Goal: Browse casually: Explore the website without a specific task or goal

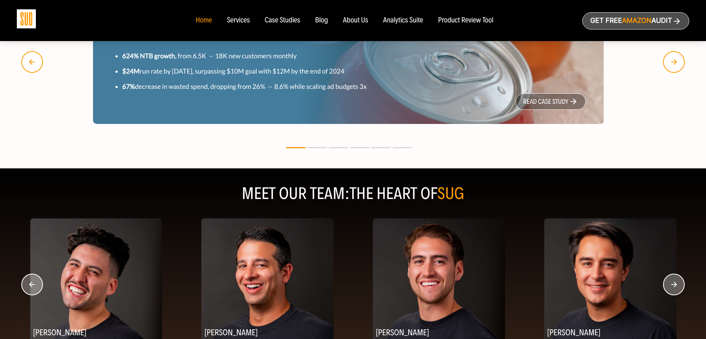
scroll to position [904, 0]
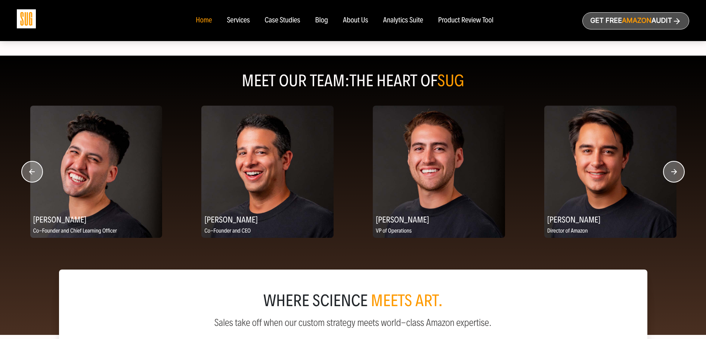
click at [677, 169] on circle "button" at bounding box center [673, 171] width 21 height 21
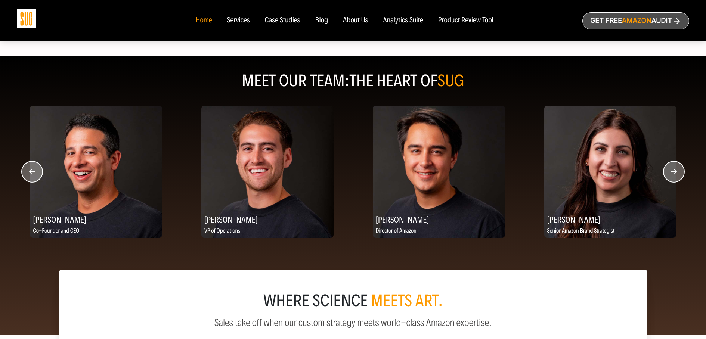
click at [677, 169] on circle "button" at bounding box center [673, 171] width 21 height 21
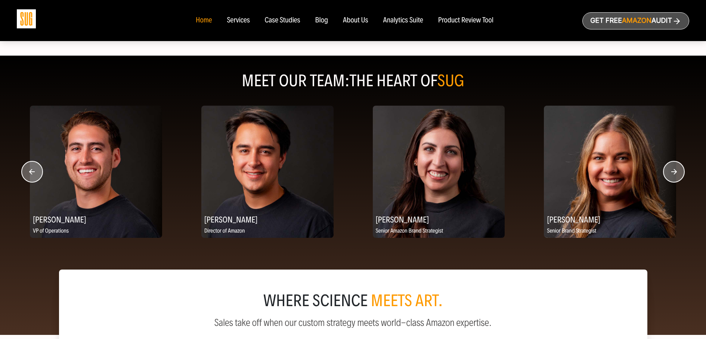
click at [677, 169] on circle "button" at bounding box center [673, 171] width 21 height 21
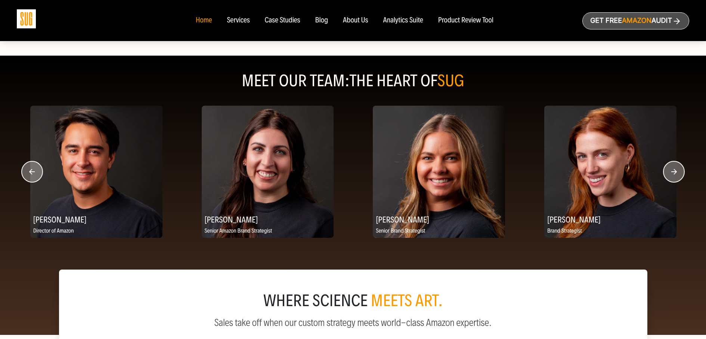
click at [677, 169] on circle "button" at bounding box center [673, 171] width 21 height 21
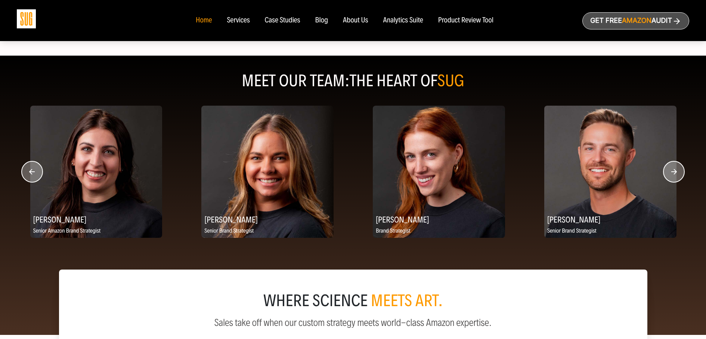
click at [677, 169] on circle "button" at bounding box center [673, 171] width 21 height 21
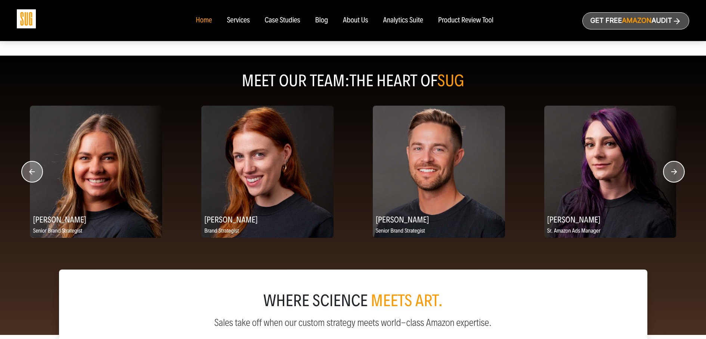
click at [677, 169] on circle "button" at bounding box center [673, 171] width 21 height 21
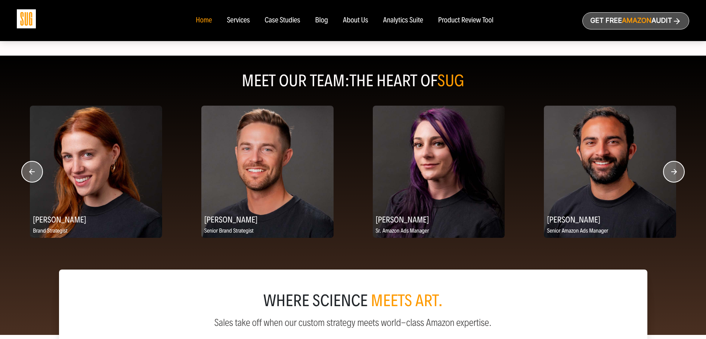
click at [677, 169] on circle "button" at bounding box center [673, 171] width 21 height 21
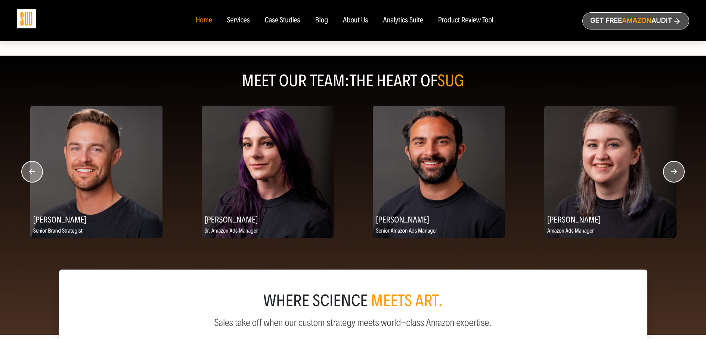
click at [677, 169] on circle "button" at bounding box center [673, 171] width 21 height 21
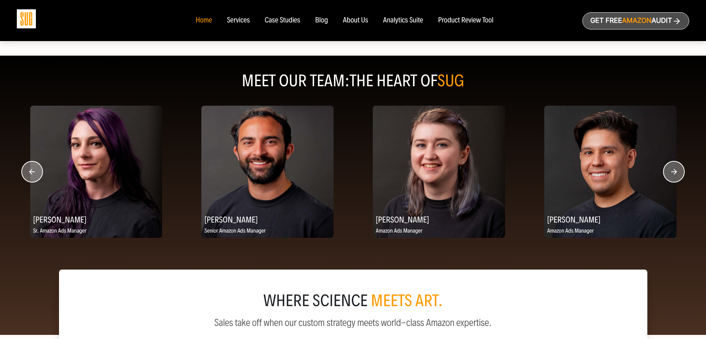
click at [677, 169] on circle "button" at bounding box center [673, 171] width 21 height 21
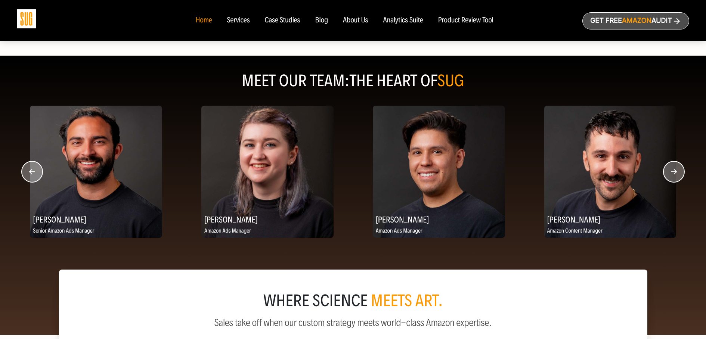
click at [677, 169] on circle "button" at bounding box center [673, 171] width 21 height 21
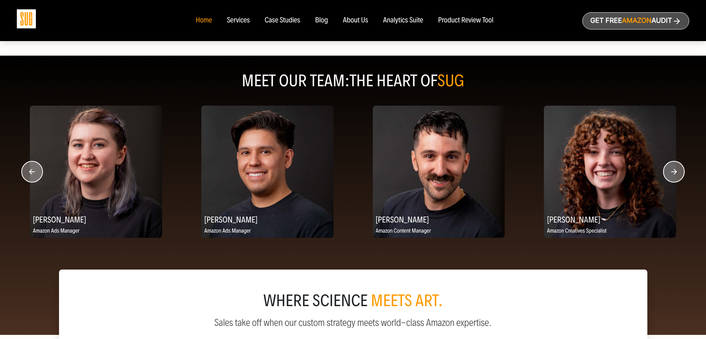
click at [677, 169] on circle "button" at bounding box center [673, 171] width 21 height 21
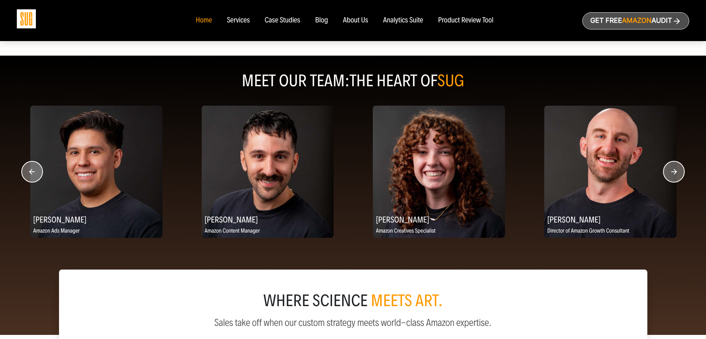
click at [677, 169] on circle "button" at bounding box center [673, 171] width 21 height 21
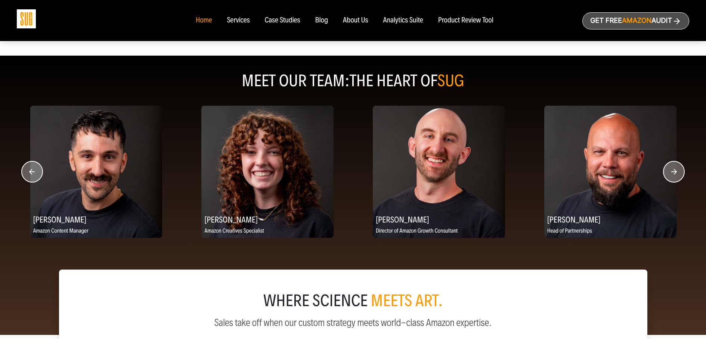
click at [677, 169] on circle "button" at bounding box center [673, 171] width 21 height 21
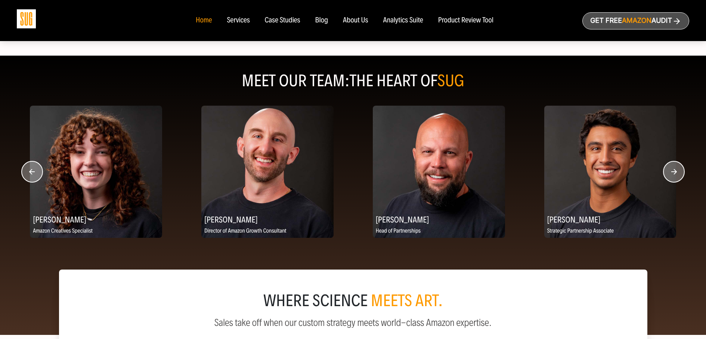
click at [677, 169] on circle "button" at bounding box center [673, 171] width 21 height 21
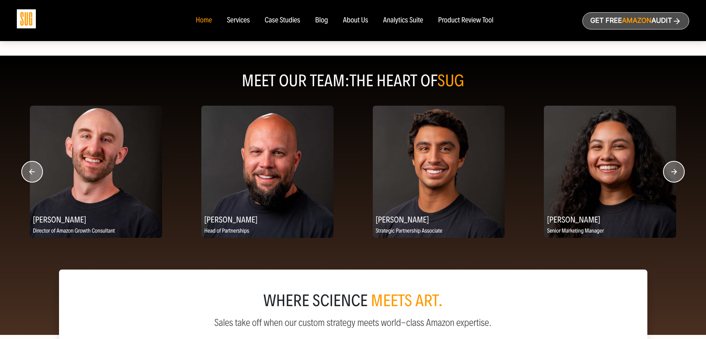
click at [677, 169] on circle "button" at bounding box center [673, 171] width 21 height 21
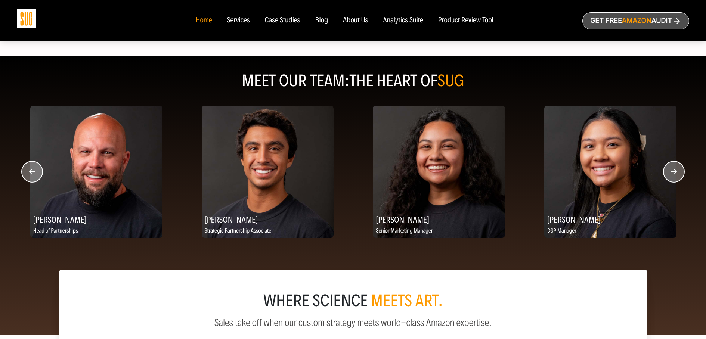
click at [677, 169] on circle "button" at bounding box center [673, 171] width 21 height 21
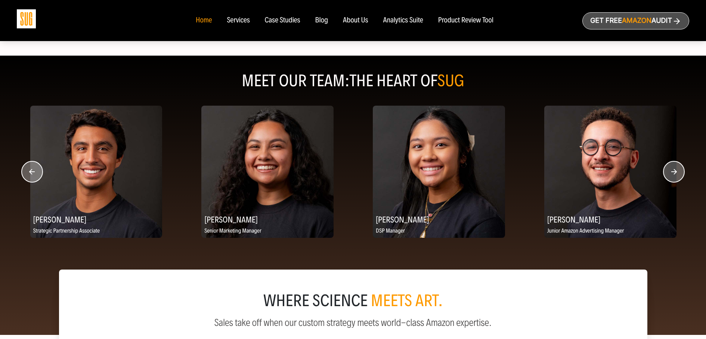
click at [677, 169] on circle "button" at bounding box center [673, 171] width 21 height 21
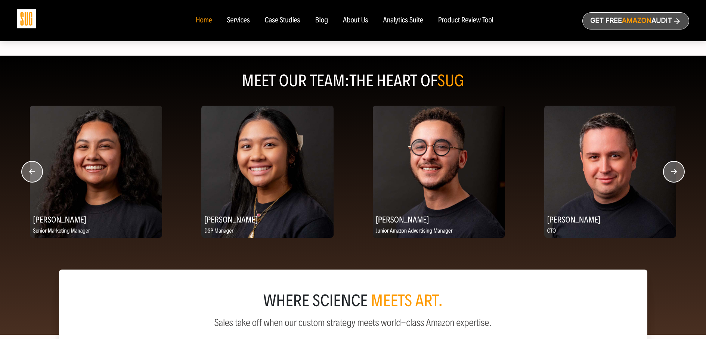
click at [677, 169] on circle "button" at bounding box center [673, 171] width 21 height 21
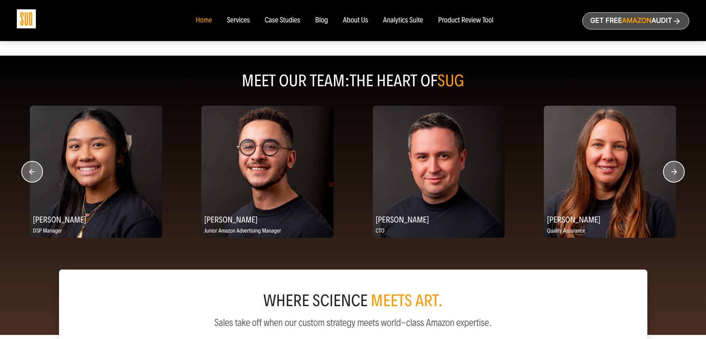
click at [677, 169] on circle "button" at bounding box center [673, 171] width 21 height 21
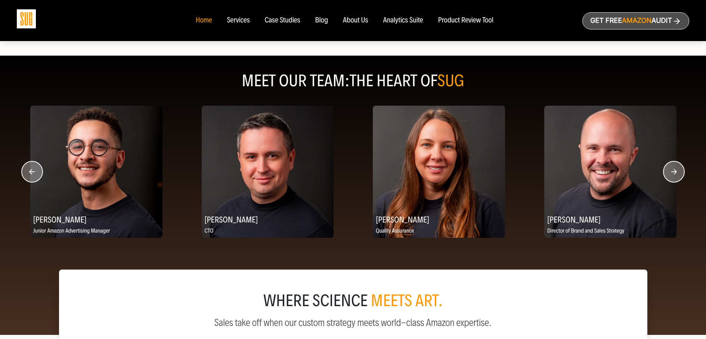
click at [677, 169] on circle "button" at bounding box center [673, 171] width 21 height 21
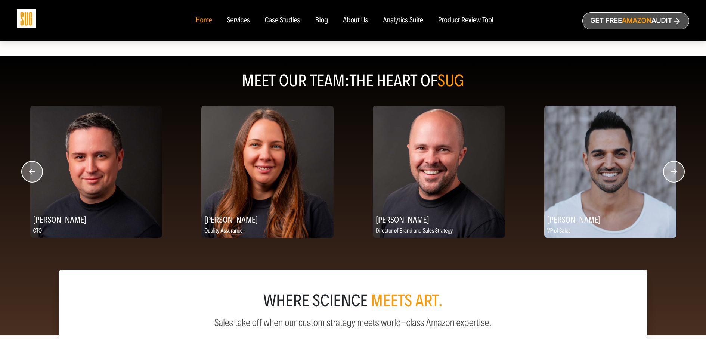
click at [677, 169] on circle "button" at bounding box center [673, 171] width 21 height 21
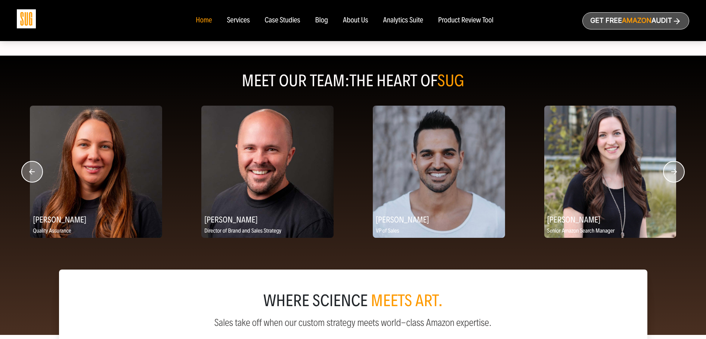
click at [677, 169] on circle "button" at bounding box center [673, 171] width 21 height 21
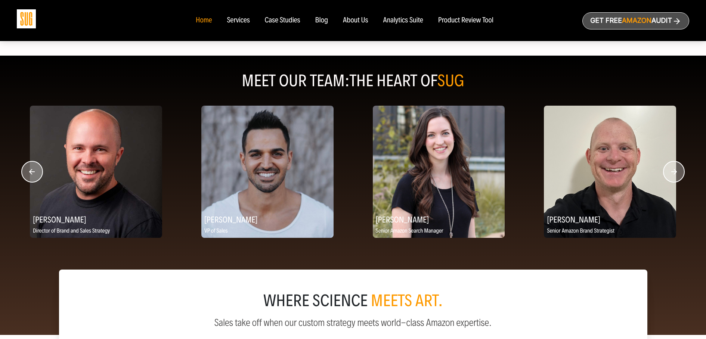
click at [677, 169] on circle "button" at bounding box center [673, 171] width 21 height 21
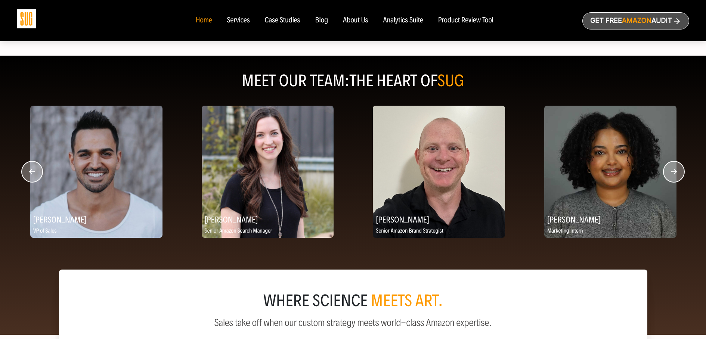
click at [677, 169] on circle "button" at bounding box center [673, 171] width 21 height 21
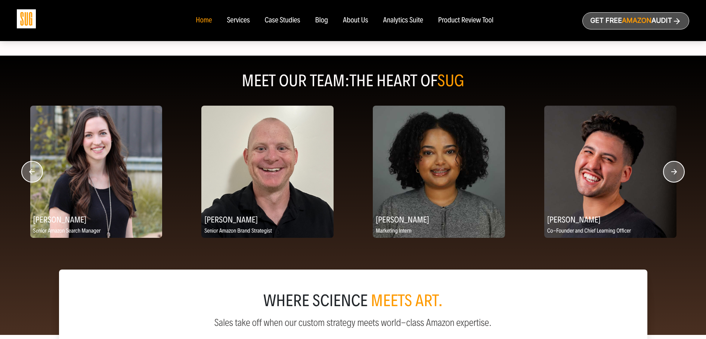
click at [677, 169] on circle "button" at bounding box center [673, 171] width 21 height 21
